Goal: Obtain resource: Download file/media

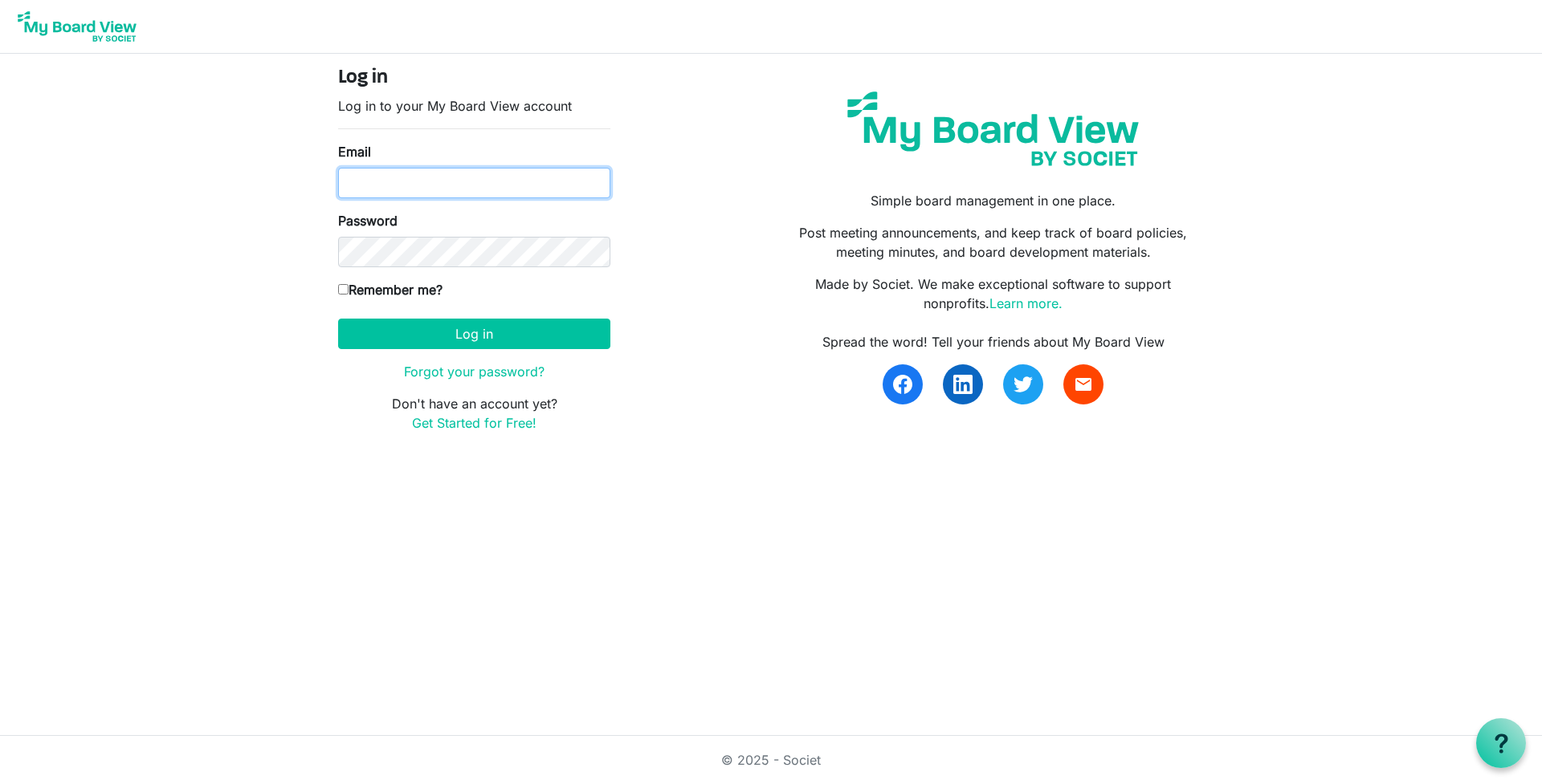
type input "[EMAIL_ADDRESS][DOMAIN_NAME]"
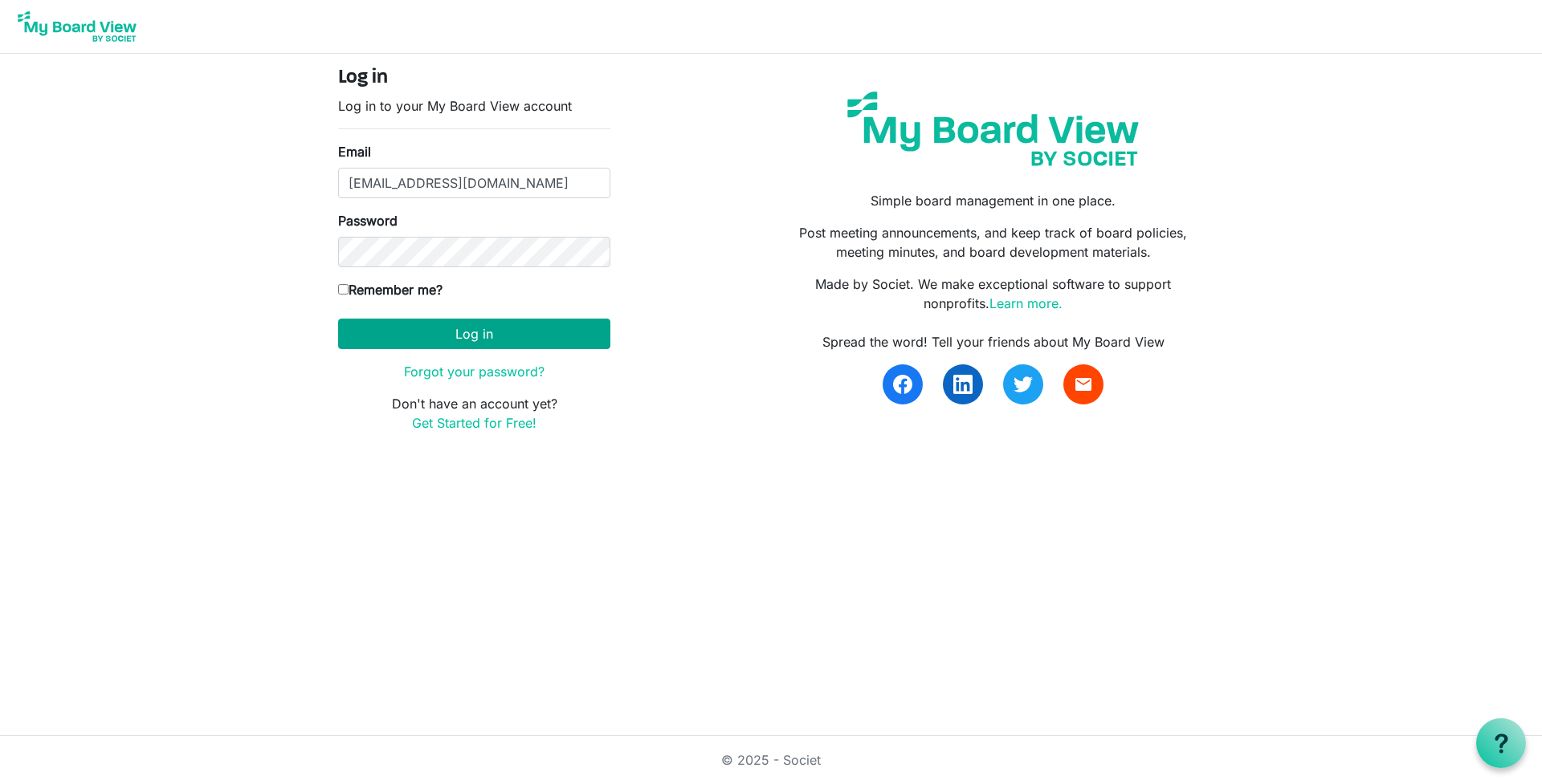
click at [531, 332] on button "Log in" at bounding box center [474, 333] width 273 height 30
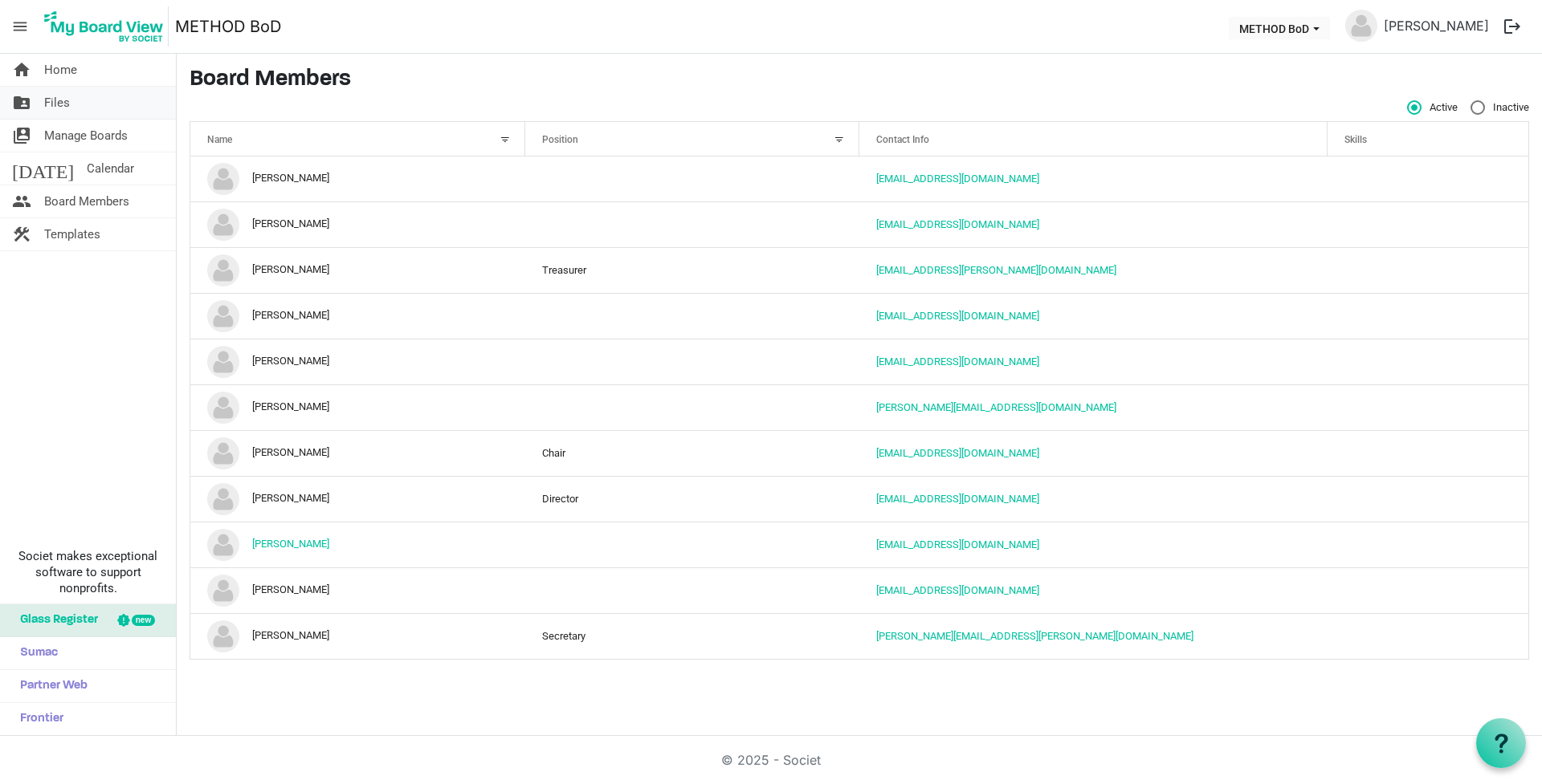
click at [65, 106] on span "Files" at bounding box center [57, 102] width 25 height 32
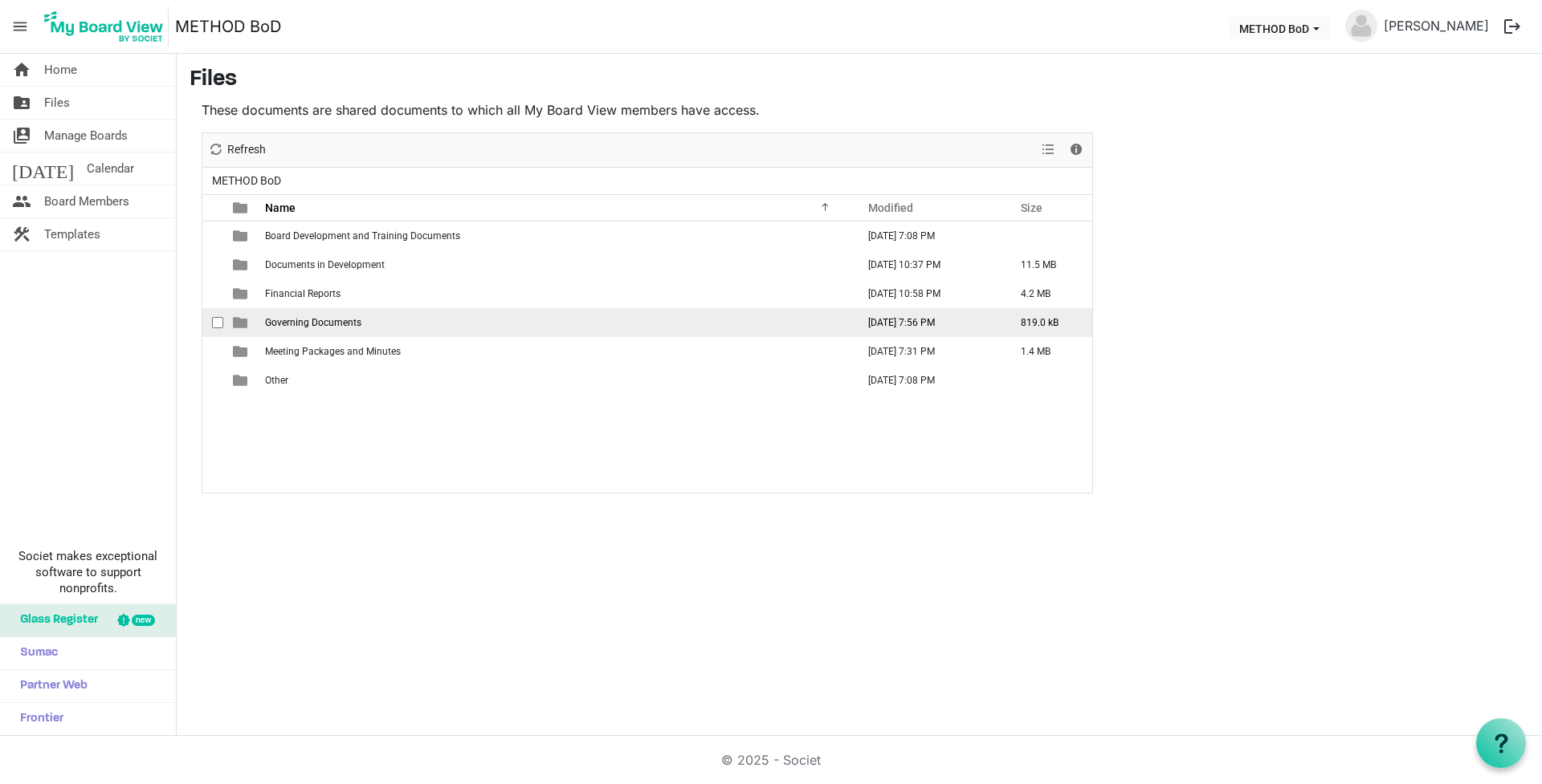
click at [323, 318] on span "Governing Documents" at bounding box center [313, 322] width 96 height 11
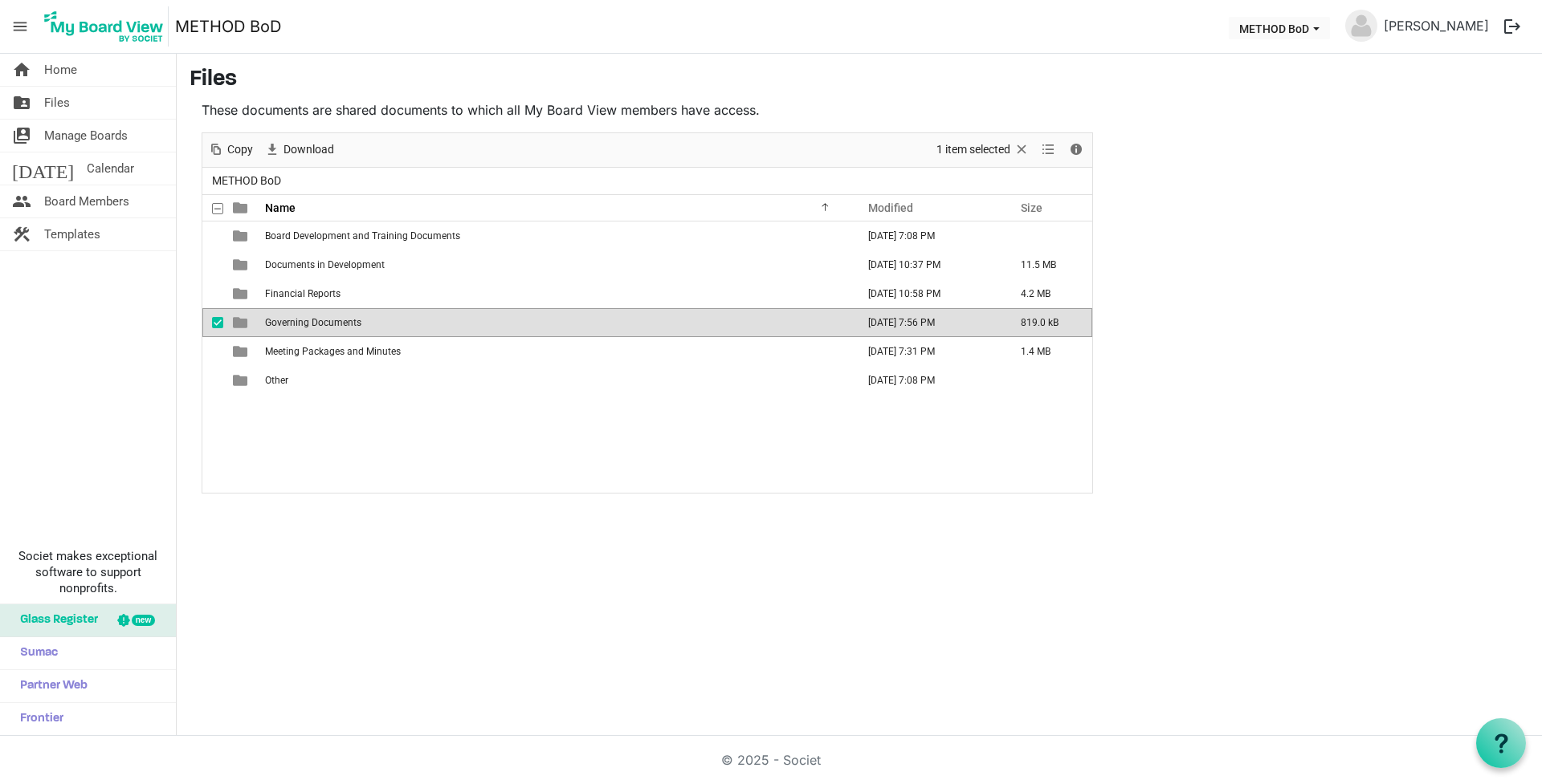
click at [323, 318] on span "Governing Documents" at bounding box center [313, 322] width 96 height 11
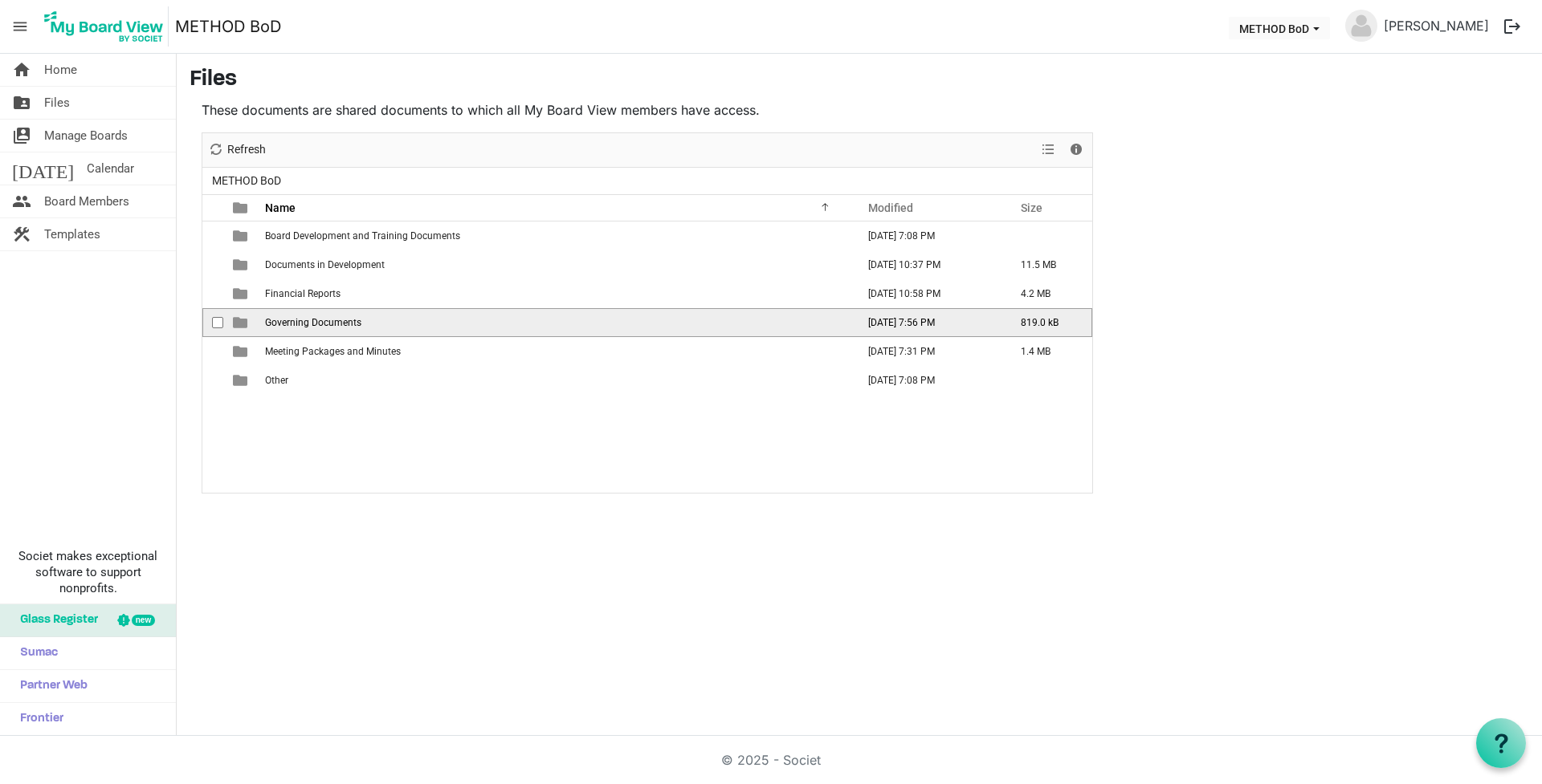
click at [323, 318] on span "Governing Documents" at bounding box center [313, 322] width 96 height 11
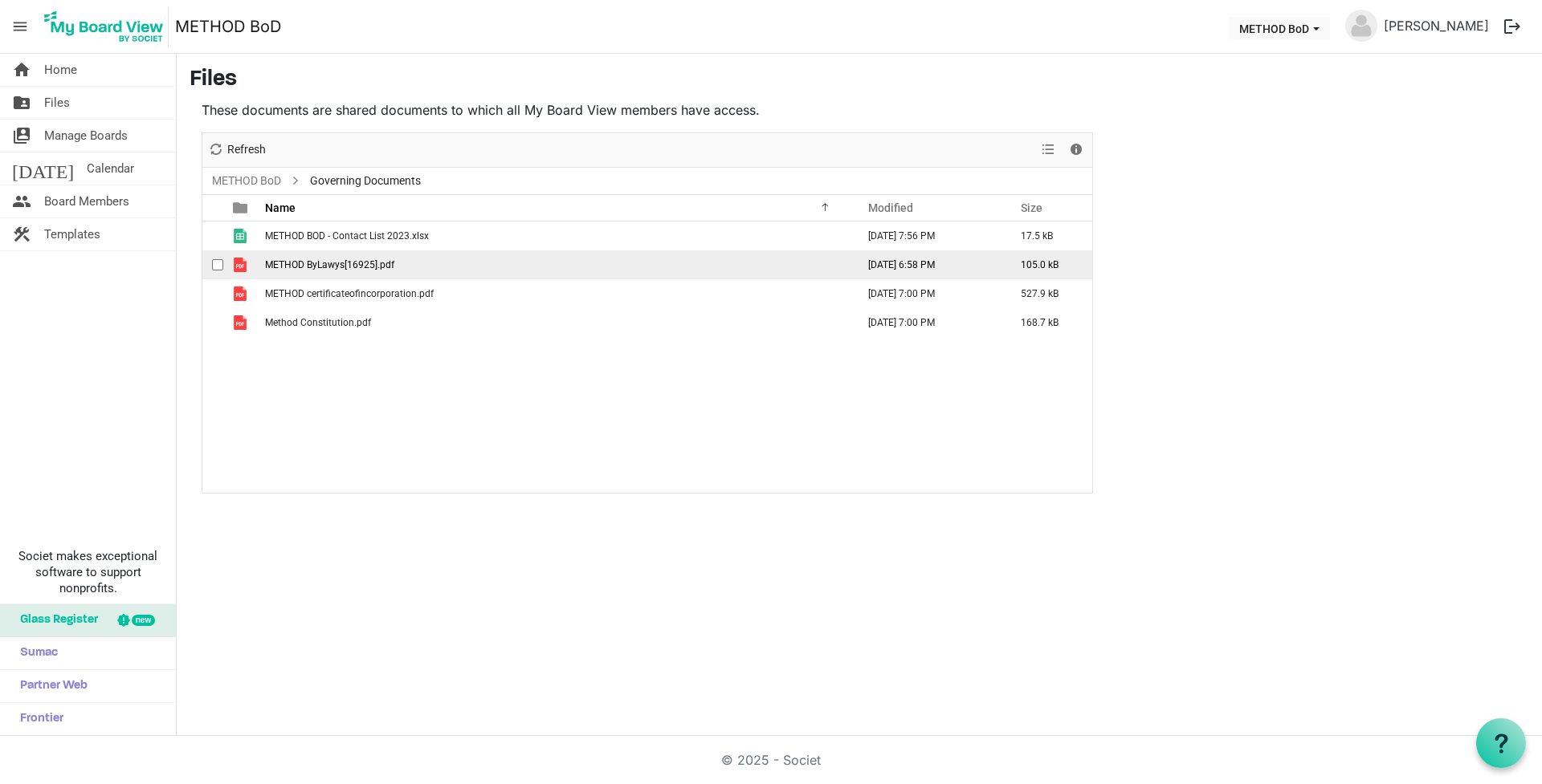
click at [365, 269] on span "METHOD ByLawys[16925].pdf" at bounding box center [329, 265] width 129 height 11
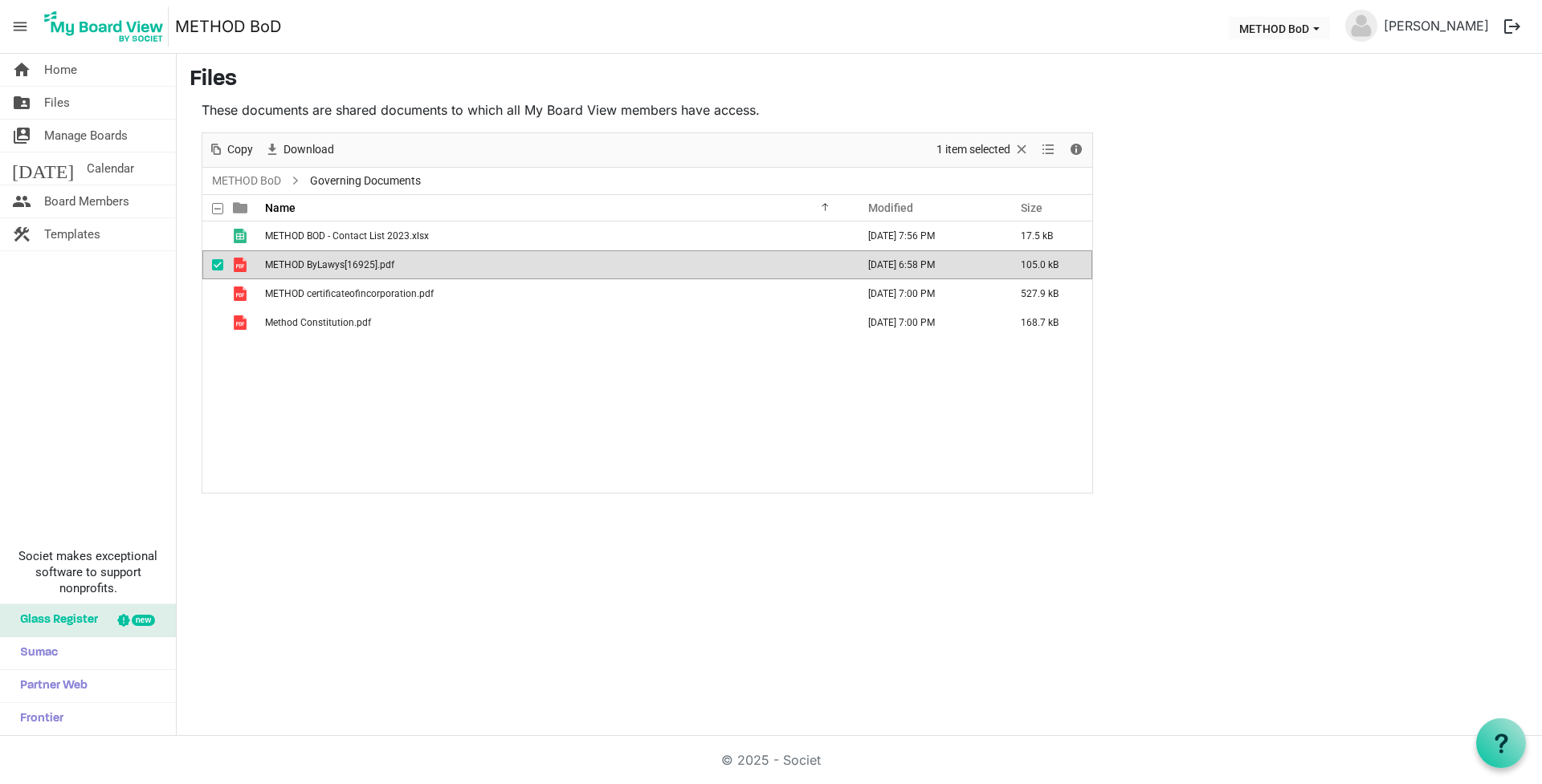
click at [365, 269] on span "METHOD ByLawys[16925].pdf" at bounding box center [329, 265] width 129 height 11
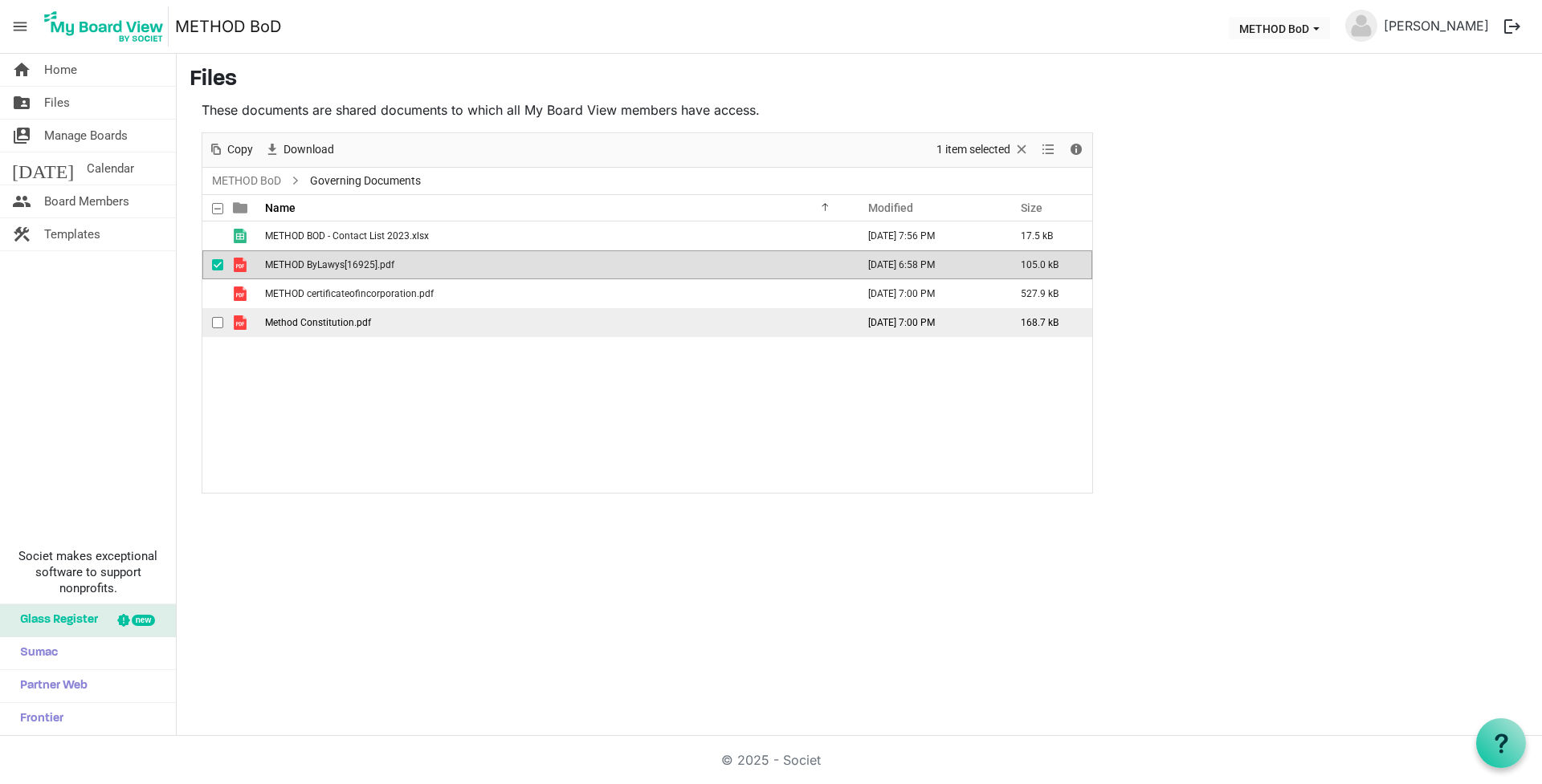
click at [220, 321] on span "checkbox" at bounding box center [217, 322] width 11 height 11
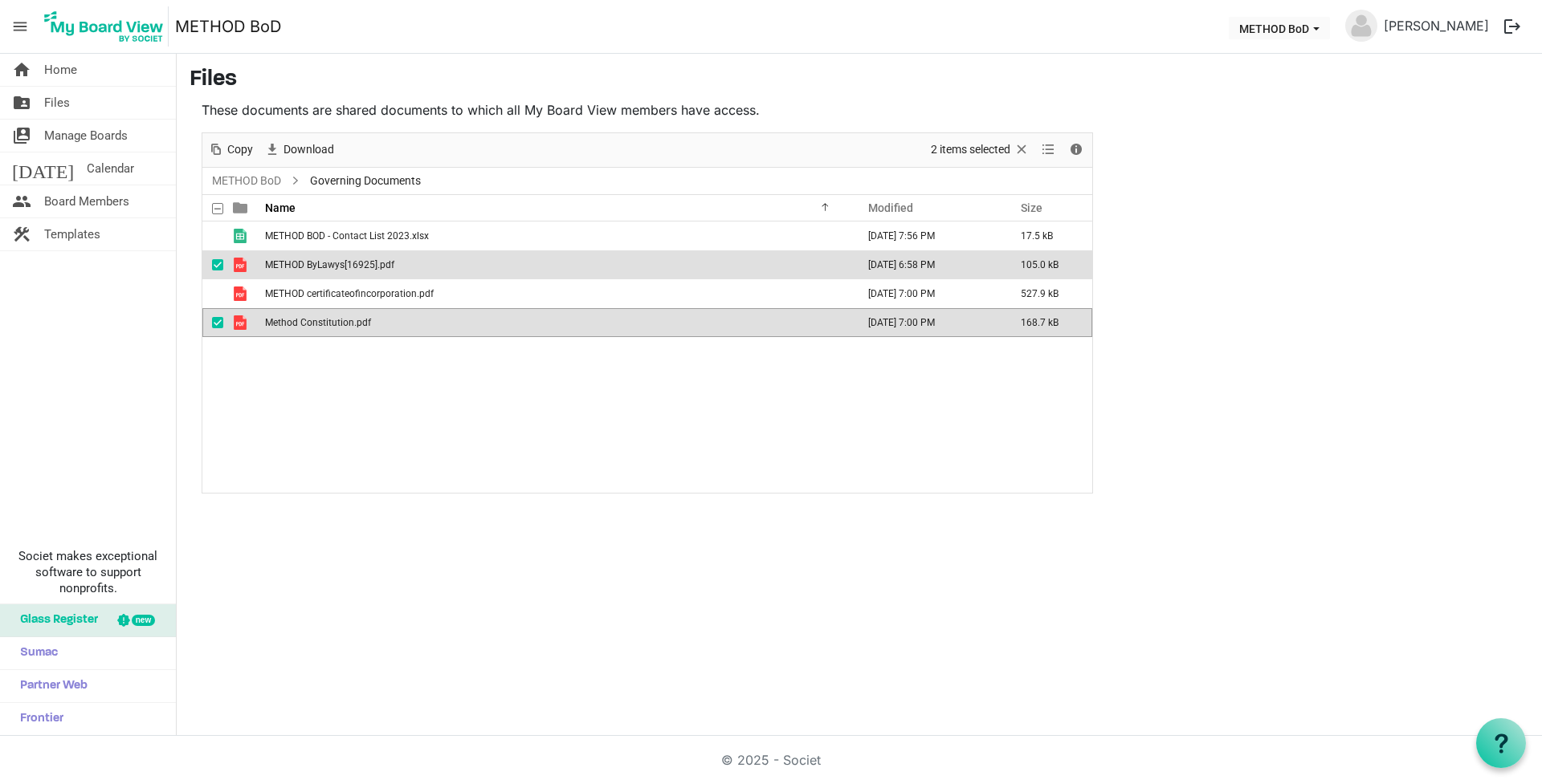
click at [217, 264] on span "checkbox" at bounding box center [217, 265] width 11 height 11
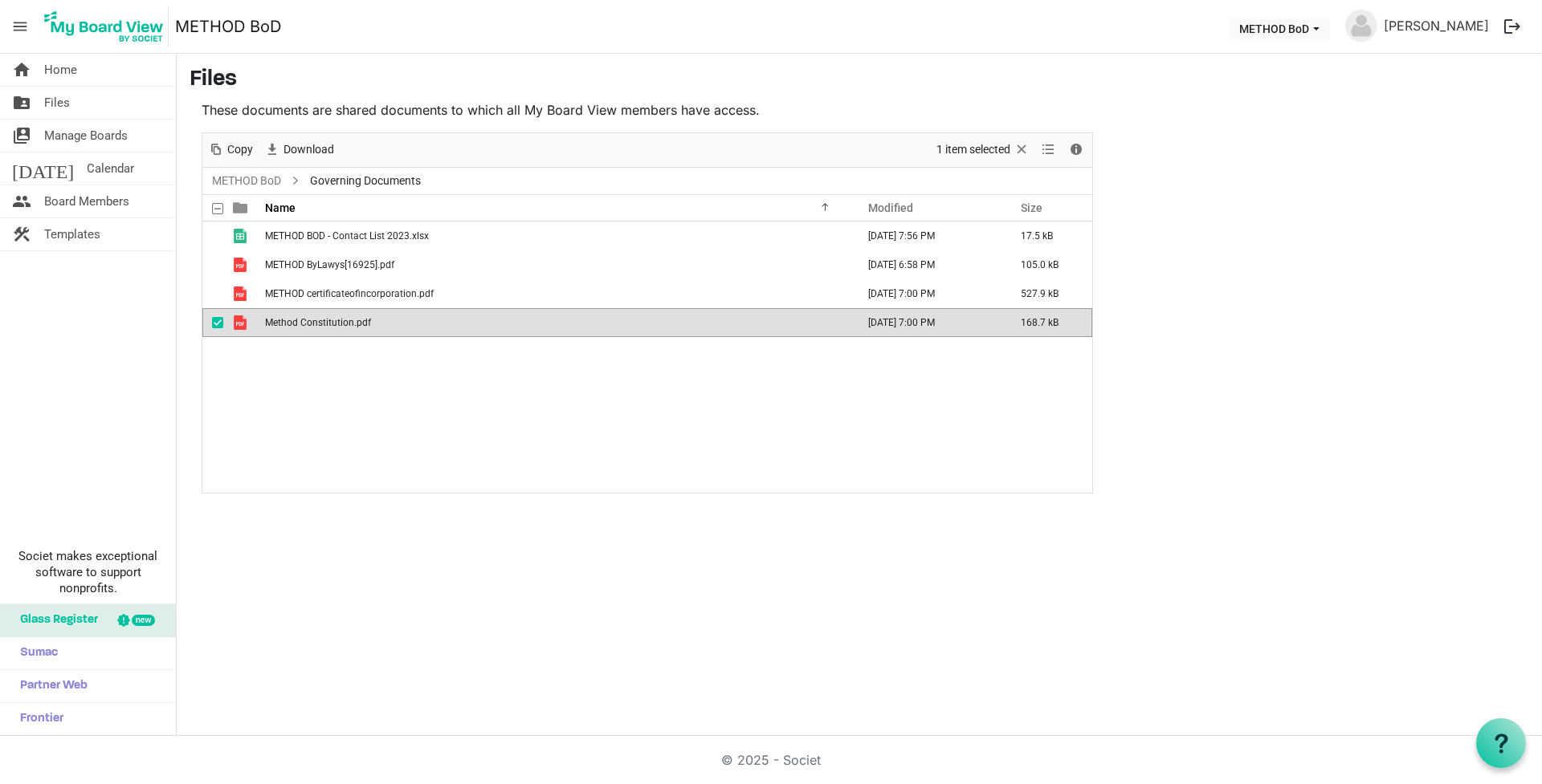
click at [343, 325] on span "Method Constitution.pdf" at bounding box center [318, 322] width 106 height 11
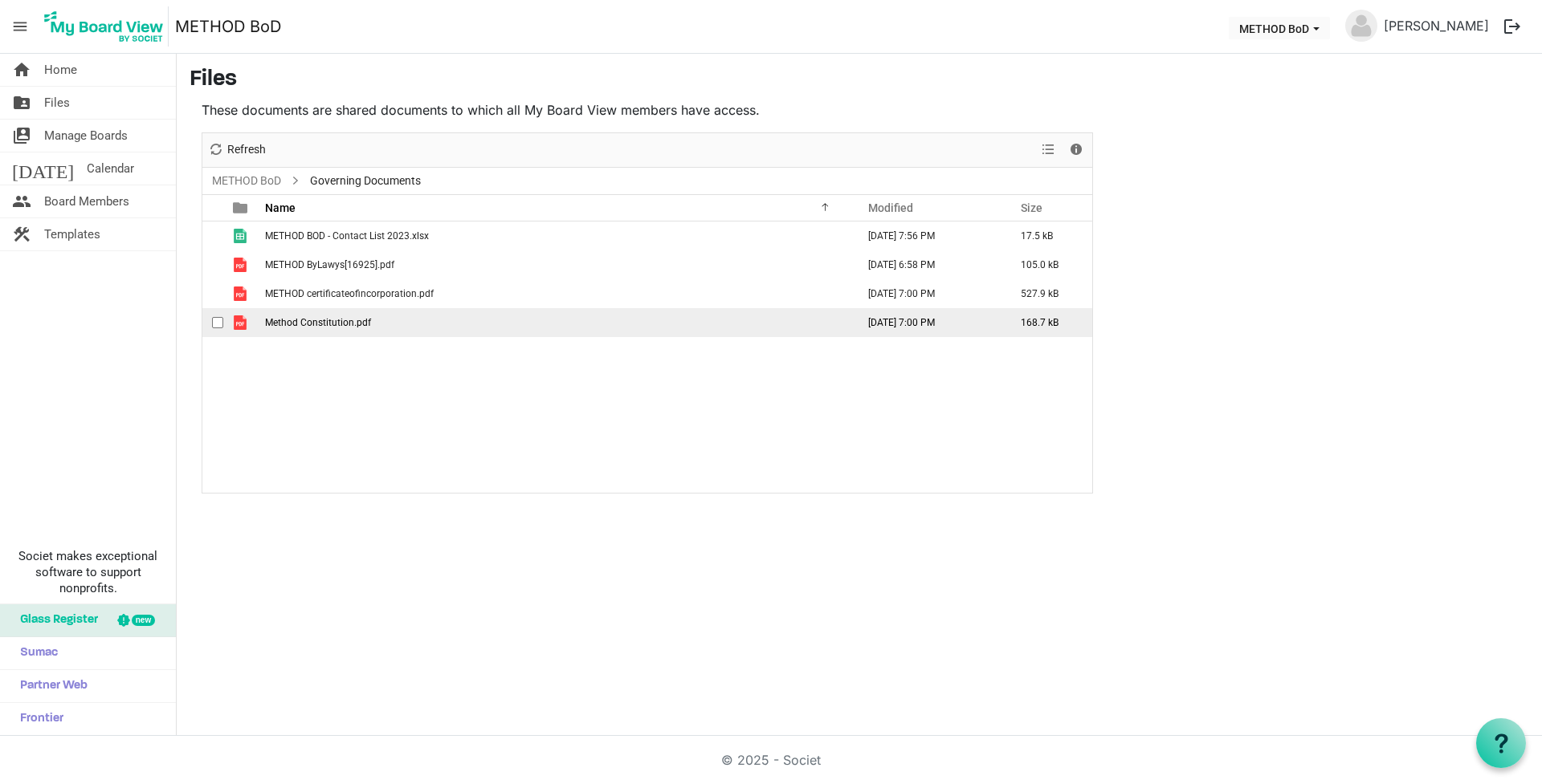
click at [343, 325] on span "Method Constitution.pdf" at bounding box center [318, 322] width 106 height 11
